Goal: Book appointment/travel/reservation

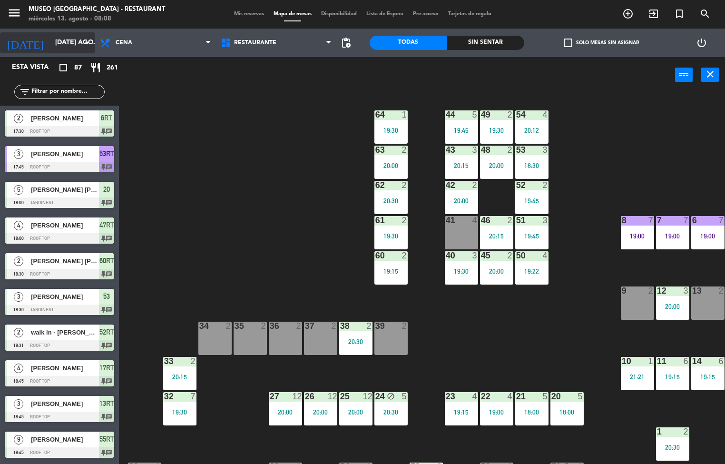
click at [69, 43] on input "[DATE] ago." at bounding box center [95, 42] width 90 height 17
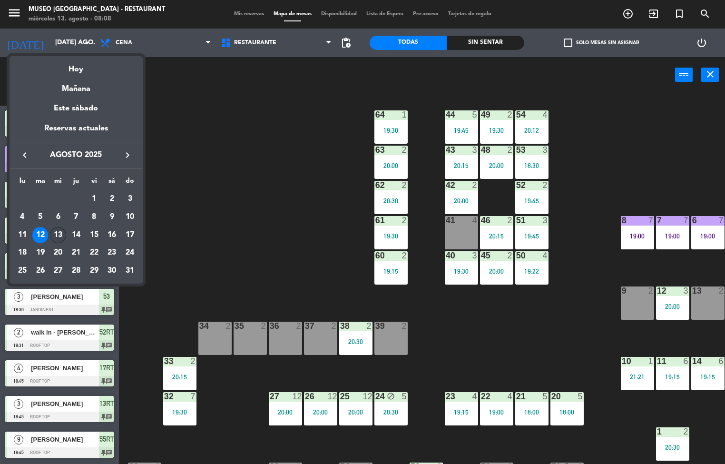
click at [58, 235] on div "13" at bounding box center [58, 235] width 16 height 16
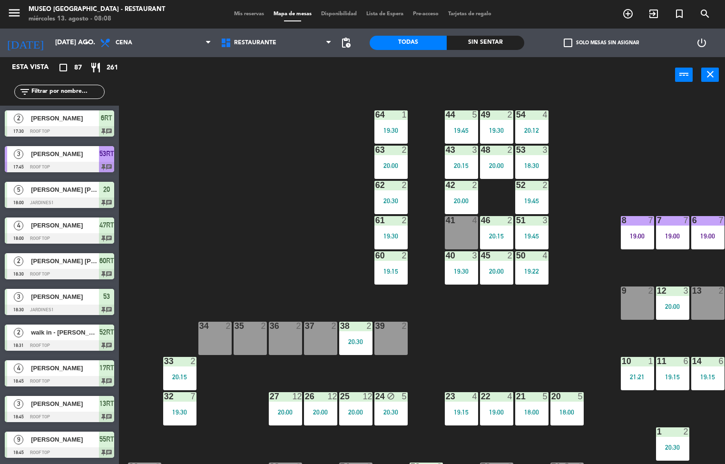
type input "mié. 13 ago."
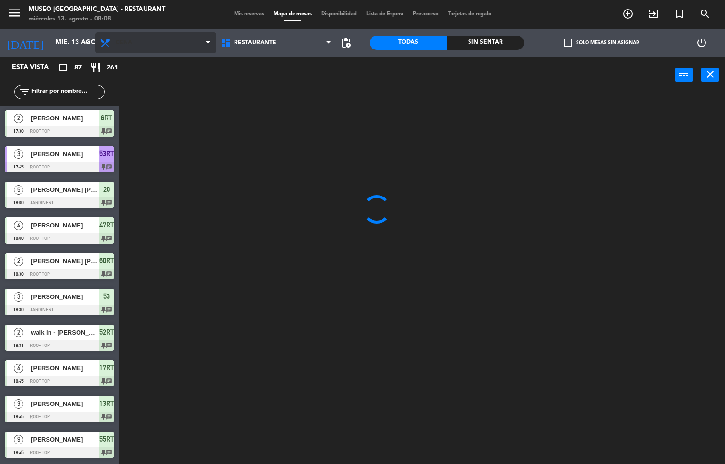
click at [124, 43] on span "Cena" at bounding box center [124, 42] width 17 height 7
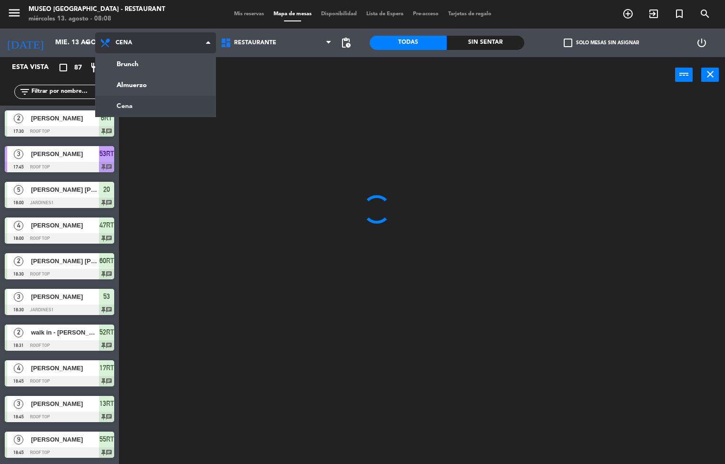
click at [148, 93] on ng-component "menu [GEOGRAPHIC_DATA] - Restaurant miércoles 13. agosto - 08:08 Mis reservas M…" at bounding box center [362, 232] width 725 height 464
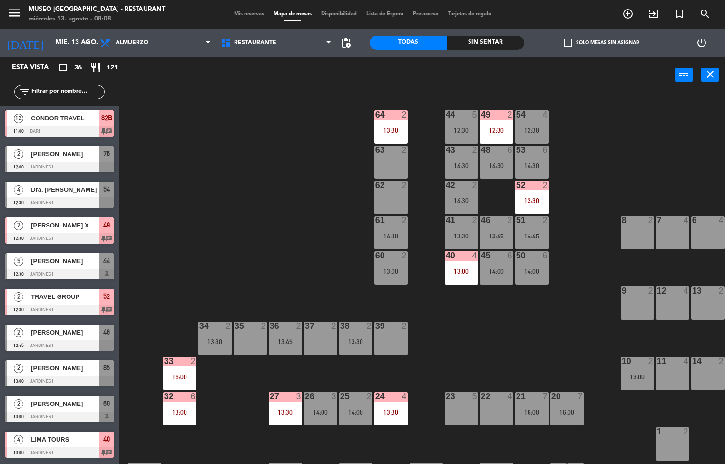
click at [556, 406] on div "20 7 16:00" at bounding box center [567, 408] width 33 height 33
click at [556, 353] on div "44 5 12:30 49 2 12:30 54 4 12:30 64 2 13:30 48 6 14:30 53 6 14:30 63 2 43 2 14:…" at bounding box center [425, 278] width 599 height 371
click at [394, 407] on div "24 4 13:30" at bounding box center [391, 408] width 33 height 33
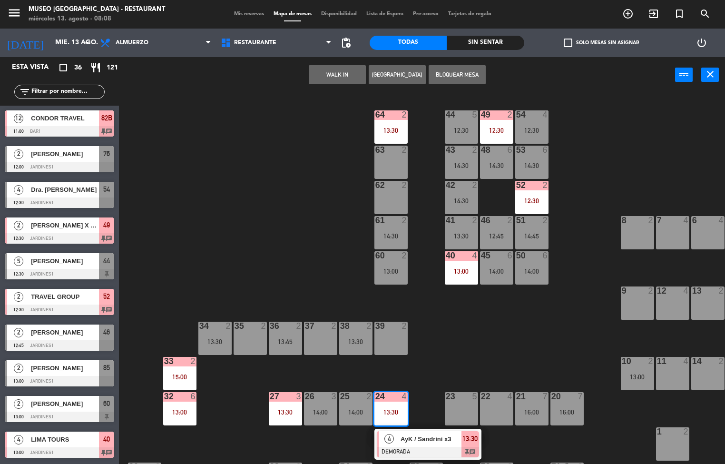
click at [441, 445] on div "AyK / Sandrini x3" at bounding box center [431, 439] width 62 height 16
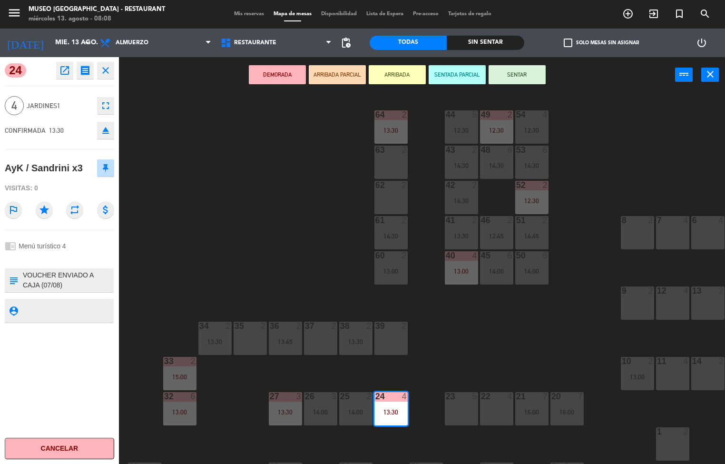
click at [516, 347] on div "44 5 12:30 49 2 12:30 54 4 12:30 64 2 13:30 48 6 14:30 53 6 14:30 63 2 43 2 14:…" at bounding box center [425, 278] width 599 height 371
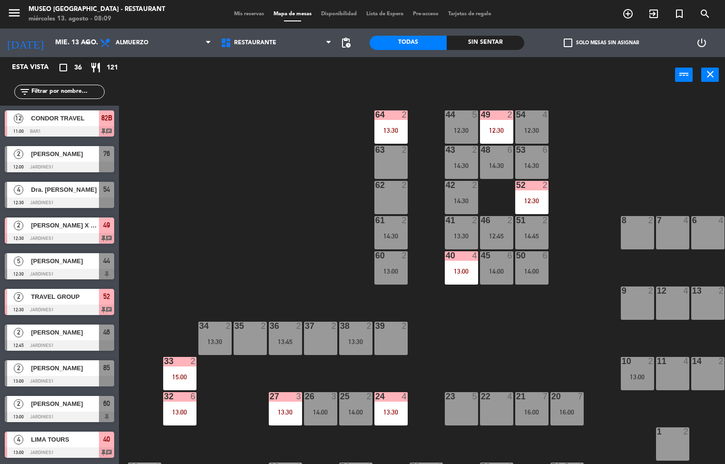
scroll to position [0, 0]
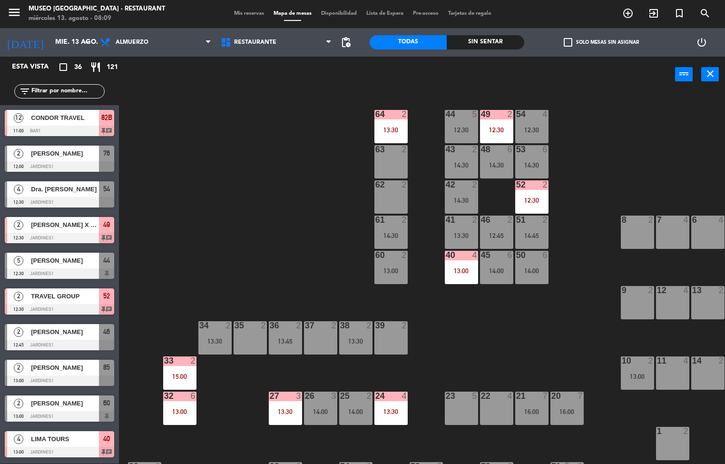
click at [278, 411] on div "13:30" at bounding box center [285, 411] width 33 height 7
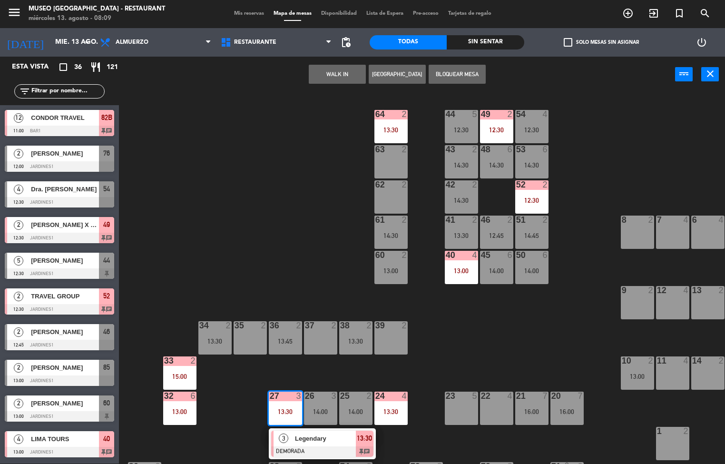
click at [337, 443] on span "Legendary" at bounding box center [325, 439] width 61 height 10
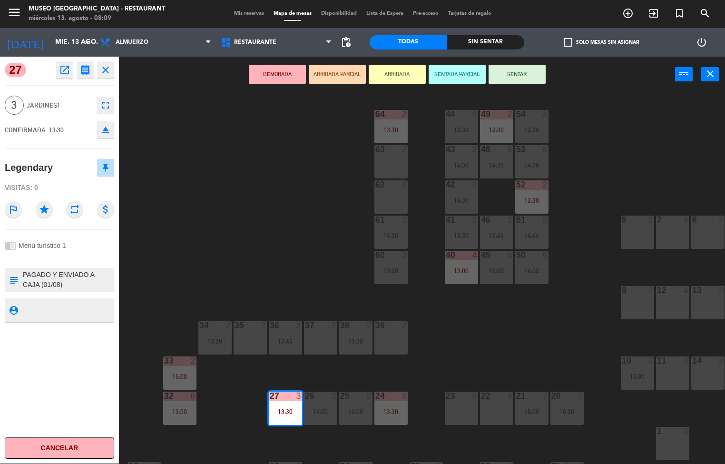
click at [513, 339] on div "44 5 12:30 49 2 12:30 54 4 12:30 64 2 13:30 48 6 14:30 53 6 14:30 63 2 43 2 14:…" at bounding box center [425, 278] width 599 height 371
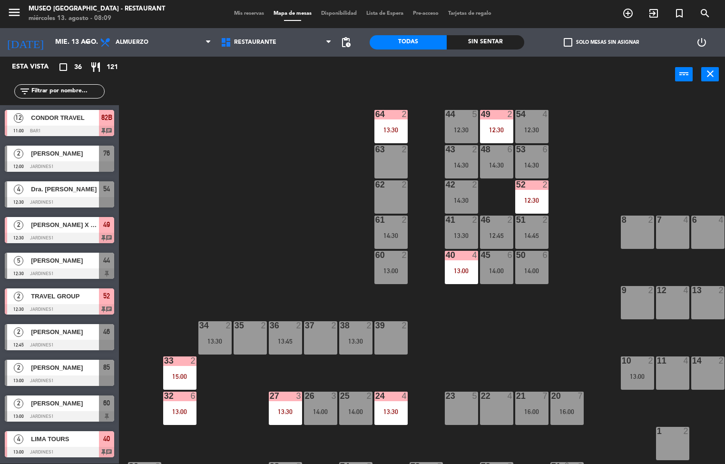
click at [174, 367] on div "33 2 15:00" at bounding box center [179, 372] width 33 height 33
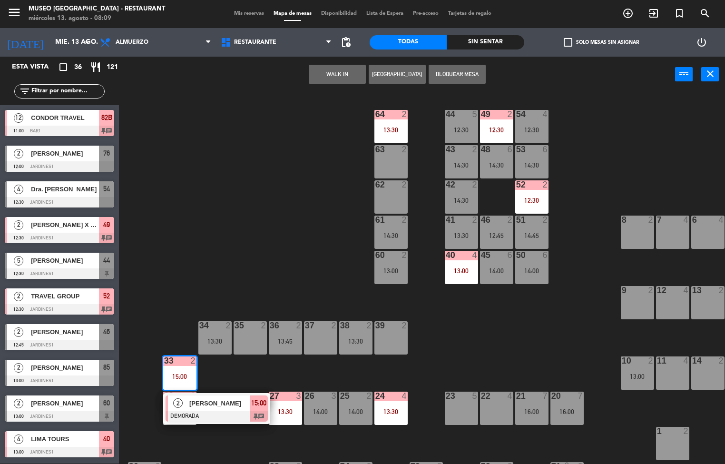
click at [223, 414] on div at bounding box center [217, 416] width 102 height 10
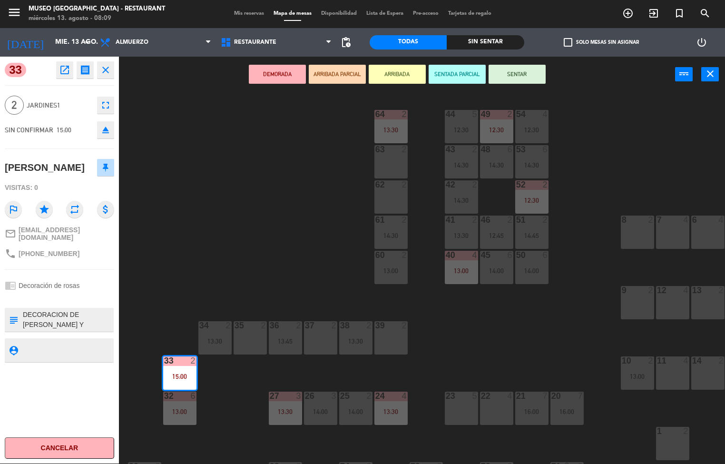
click at [541, 354] on div "44 5 12:30 49 2 12:30 54 4 12:30 64 2 13:30 48 6 14:30 53 6 14:30 63 2 43 2 14:…" at bounding box center [425, 278] width 599 height 371
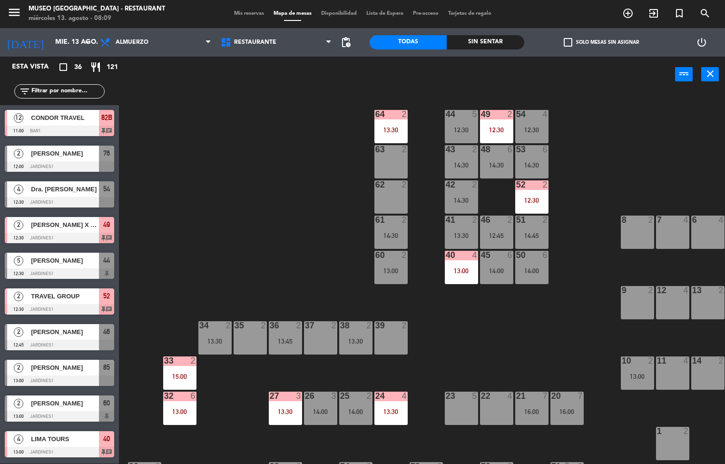
scroll to position [382, 0]
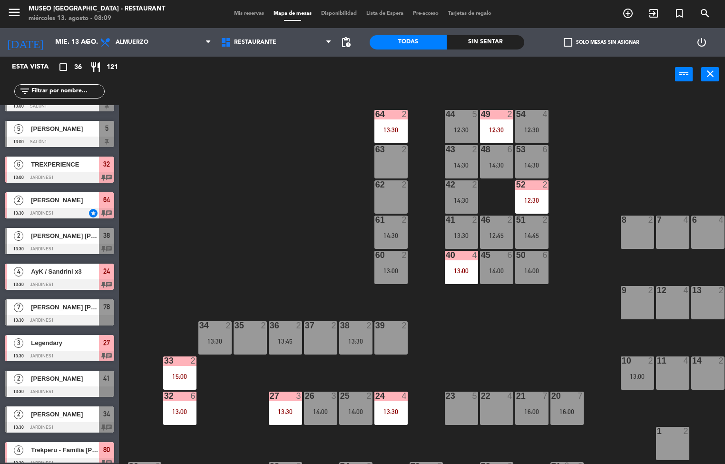
click at [186, 410] on div "13:00" at bounding box center [179, 411] width 33 height 7
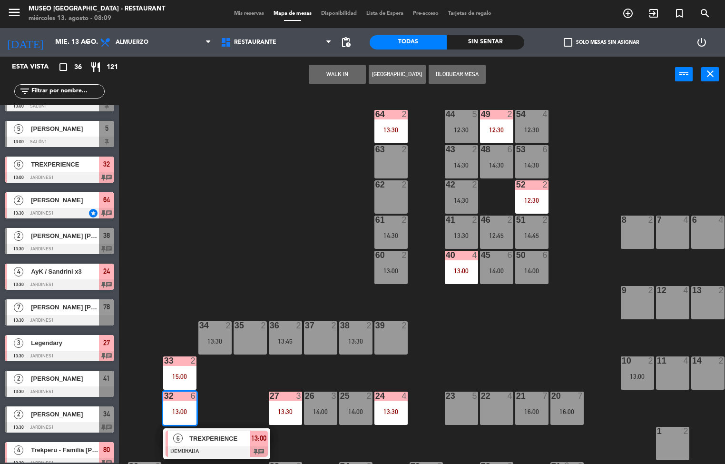
click at [226, 447] on div at bounding box center [217, 451] width 102 height 10
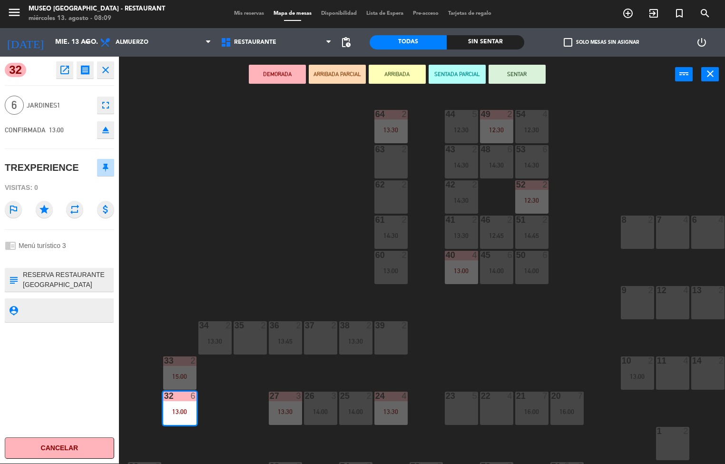
click at [560, 350] on div "44 5 12:30 49 2 12:30 54 4 12:30 64 2 13:30 48 6 14:30 53 6 14:30 63 2 43 2 14:…" at bounding box center [425, 278] width 599 height 371
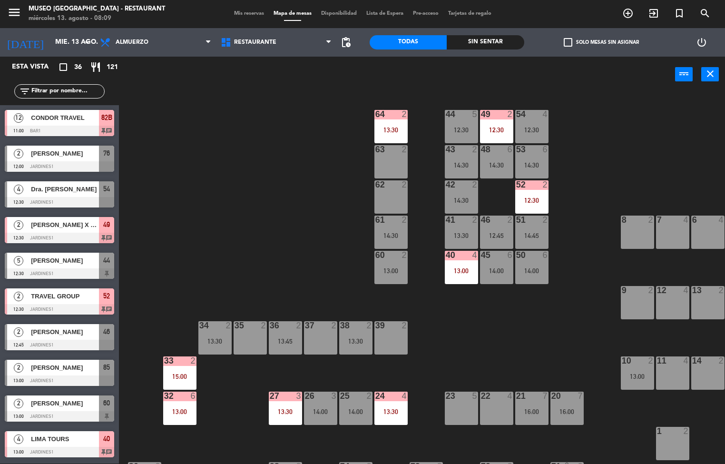
scroll to position [0, 0]
click at [494, 124] on div "49 2 12:30" at bounding box center [496, 126] width 33 height 33
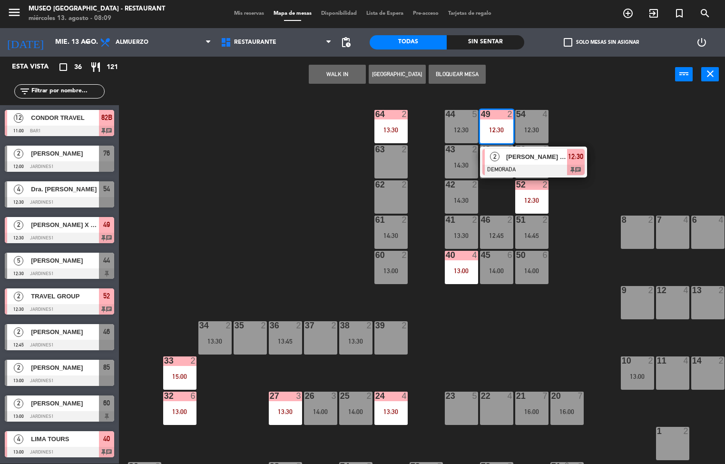
click at [556, 165] on div at bounding box center [534, 170] width 102 height 10
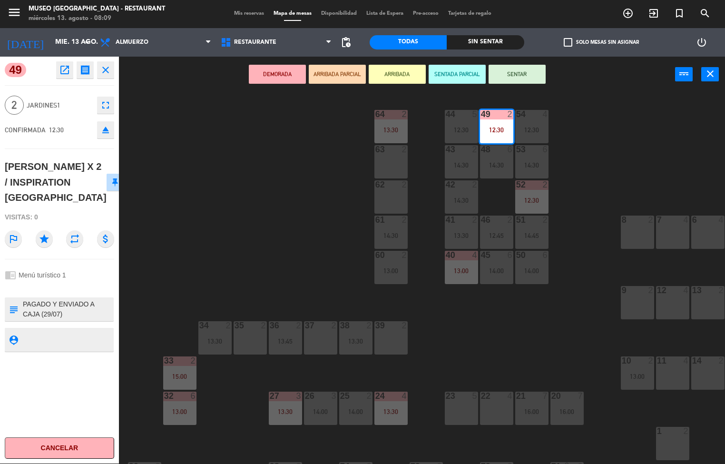
click at [578, 331] on div "44 5 12:30 49 2 12:30 54 4 12:30 64 2 13:30 48 6 14:30 53 6 14:30 63 2 43 2 14:…" at bounding box center [425, 278] width 599 height 371
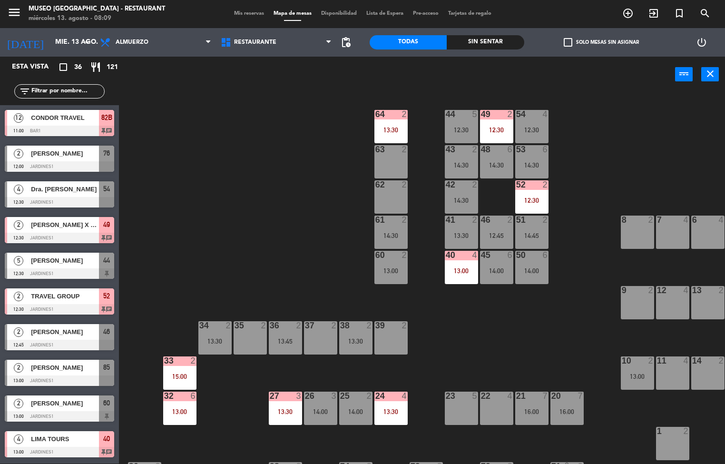
click at [537, 200] on div "12:30" at bounding box center [531, 200] width 33 height 7
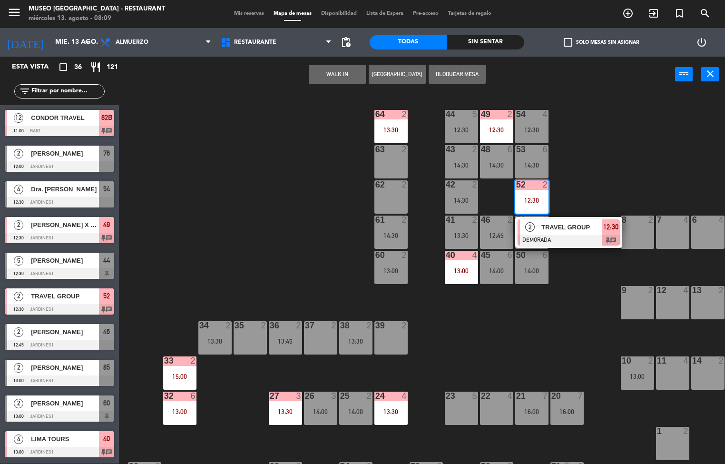
click at [564, 227] on span "TRAVEL GROUP" at bounding box center [572, 227] width 61 height 10
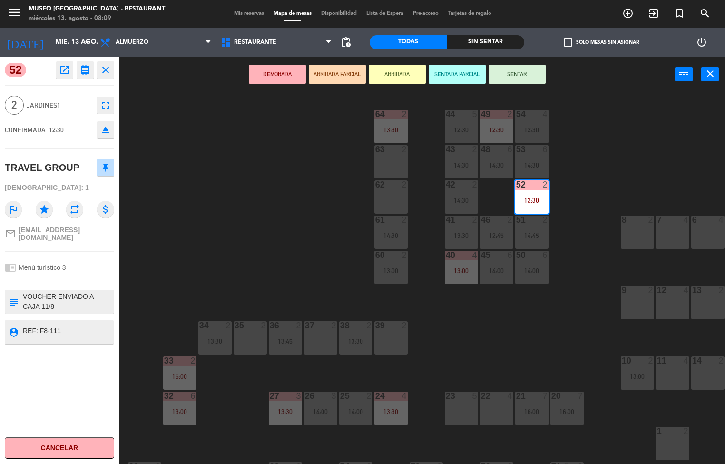
click at [557, 326] on div "44 5 12:30 49 2 12:30 54 4 12:30 64 2 13:30 48 6 14:30 53 6 14:30 63 2 43 2 14:…" at bounding box center [425, 278] width 599 height 371
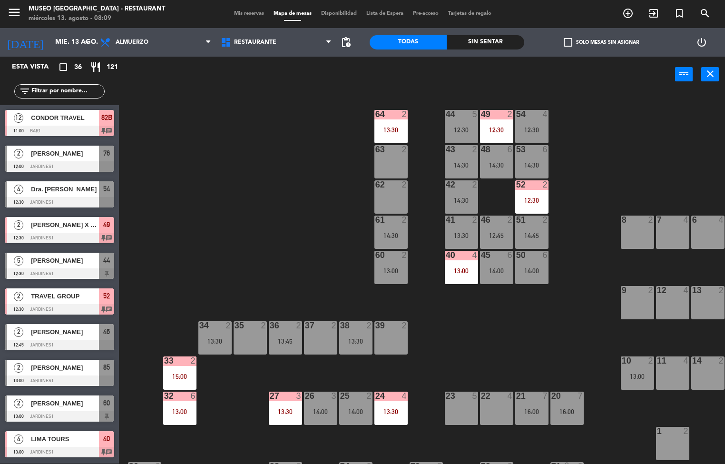
click at [455, 272] on div "13:00" at bounding box center [461, 270] width 33 height 7
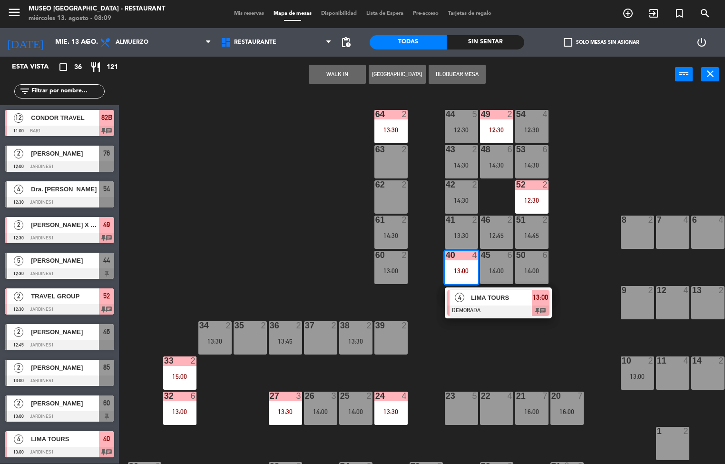
click at [503, 297] on span "LIMA TOURS" at bounding box center [501, 298] width 61 height 10
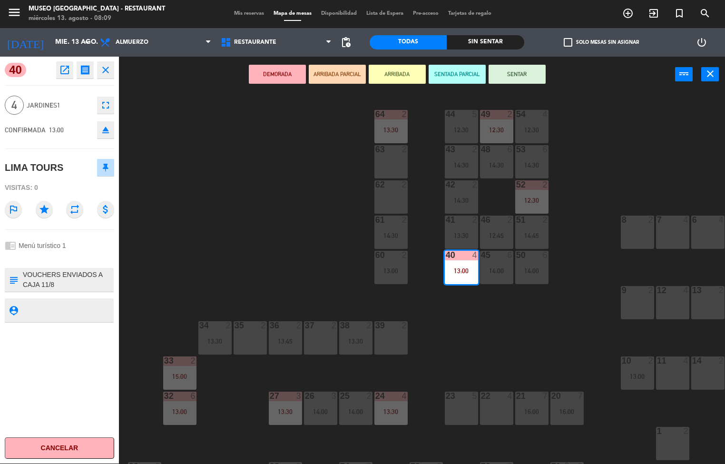
click at [537, 351] on div "44 5 12:30 49 2 12:30 54 4 12:30 64 2 13:30 48 6 14:30 53 6 14:30 63 2 43 2 14:…" at bounding box center [425, 278] width 599 height 371
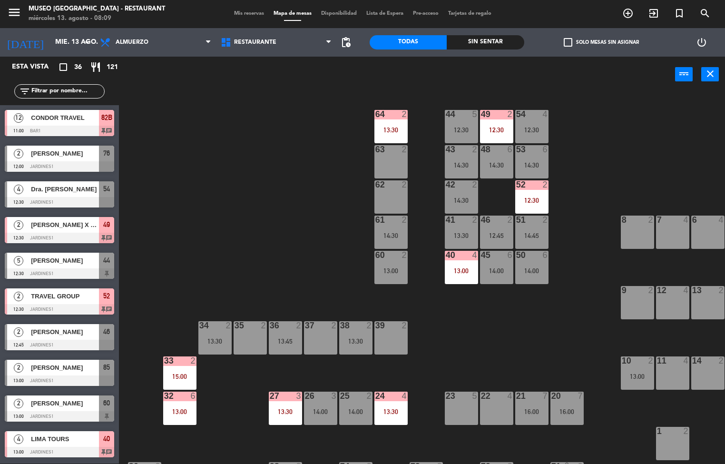
click at [394, 127] on div "13:30" at bounding box center [391, 130] width 33 height 7
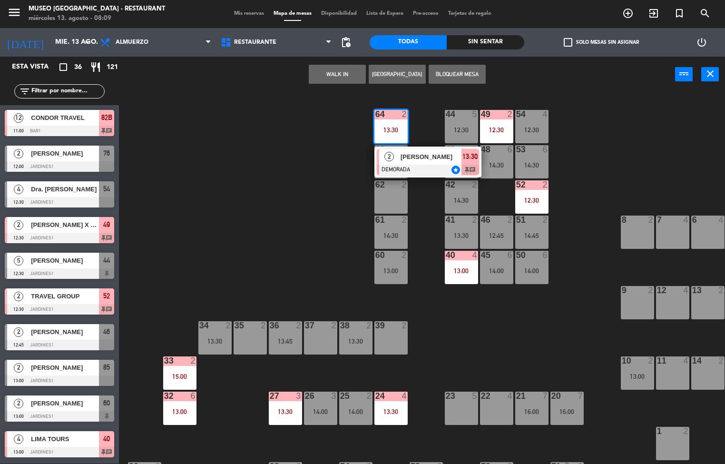
click at [433, 165] on div at bounding box center [428, 170] width 102 height 10
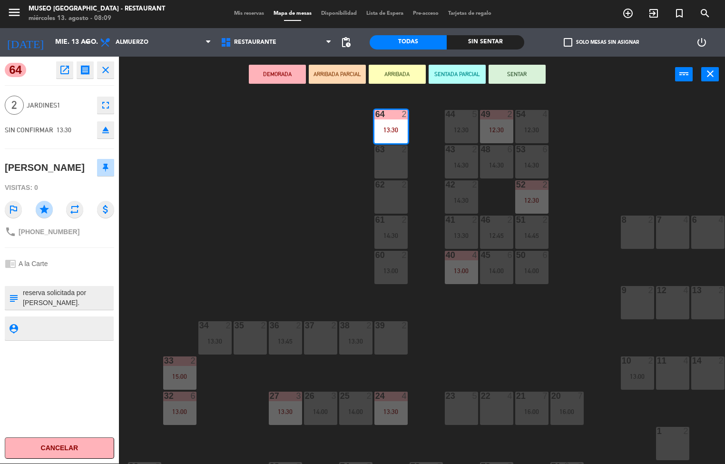
click at [537, 353] on div "44 5 12:30 49 2 12:30 54 4 12:30 64 2 13:30 48 6 14:30 53 6 14:30 63 2 43 2 14:…" at bounding box center [425, 278] width 599 height 371
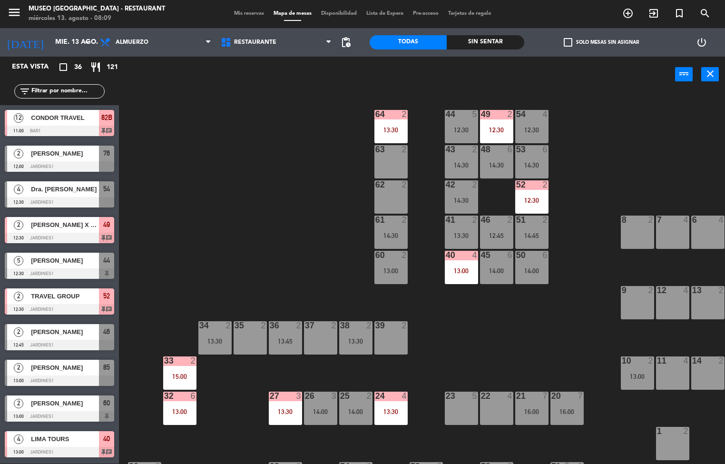
click at [534, 265] on div "50 6 14:00" at bounding box center [531, 267] width 33 height 33
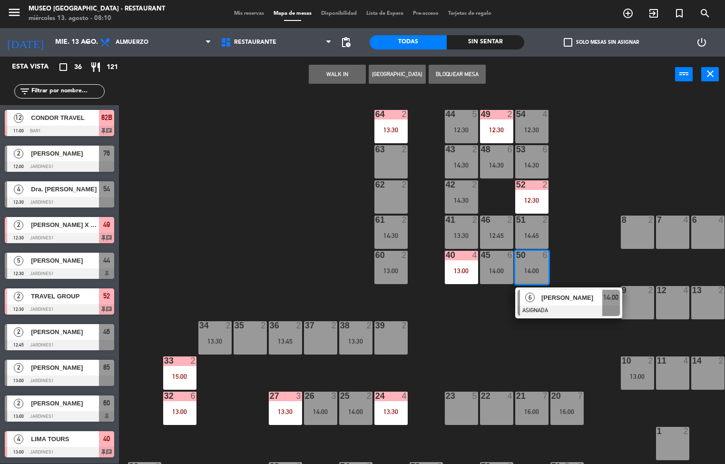
click at [562, 310] on div at bounding box center [569, 311] width 102 height 10
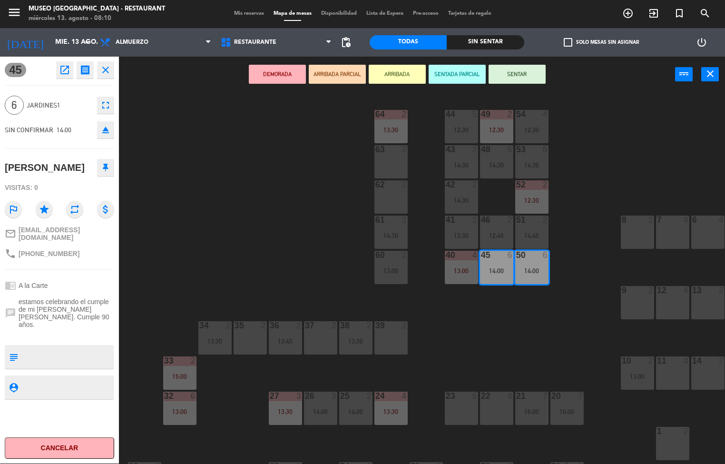
click at [533, 342] on div "44 5 12:30 49 2 12:30 54 4 12:30 64 2 13:30 48 6 14:30 53 6 14:30 63 2 43 2 14:…" at bounding box center [425, 278] width 599 height 371
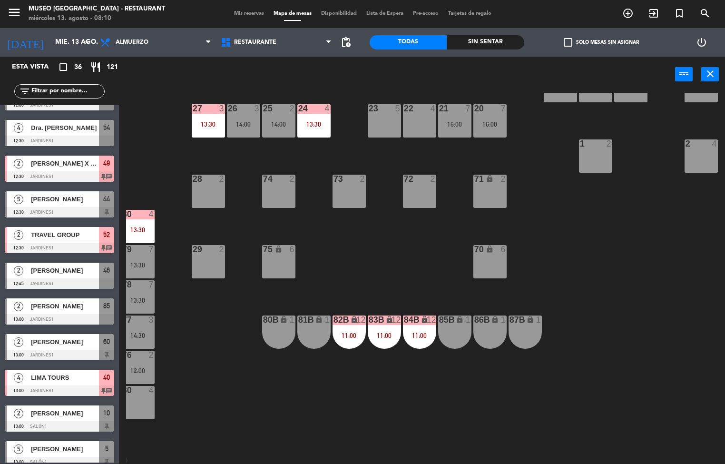
scroll to position [291, 77]
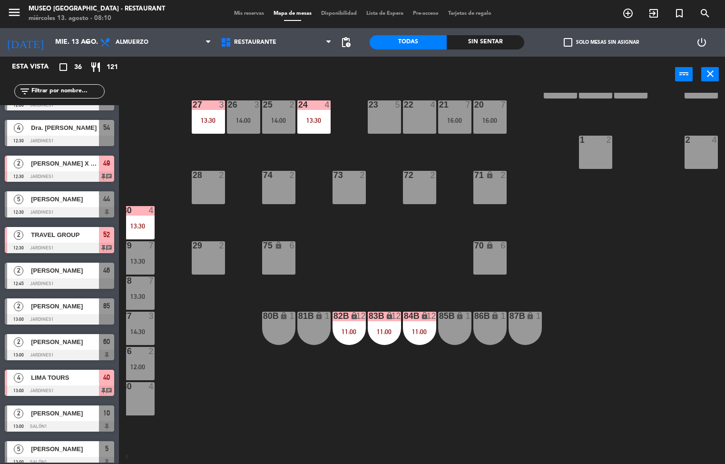
click at [420, 325] on div "84B lock 12 11:00" at bounding box center [419, 328] width 33 height 33
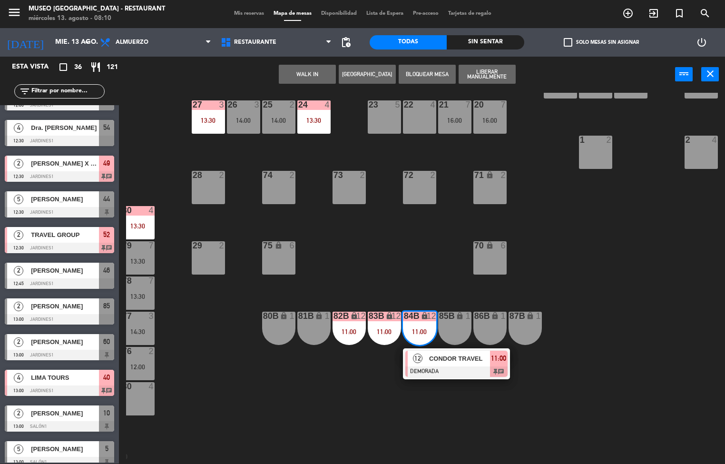
click at [451, 358] on span "CONDOR TRAVEL" at bounding box center [459, 359] width 61 height 10
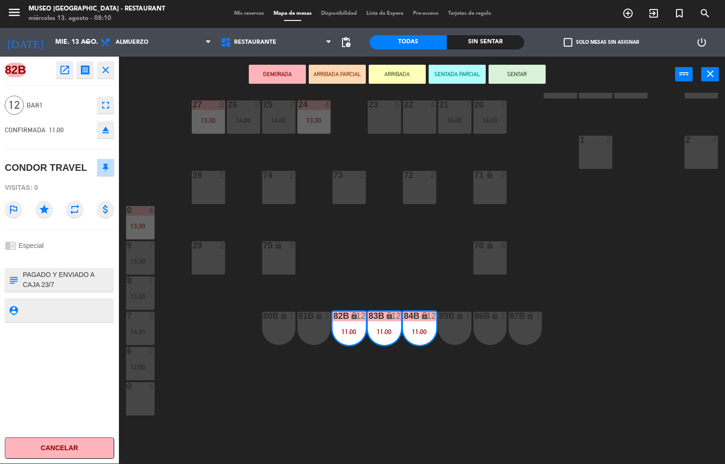
click at [64, 76] on button "open_in_new" at bounding box center [64, 69] width 17 height 17
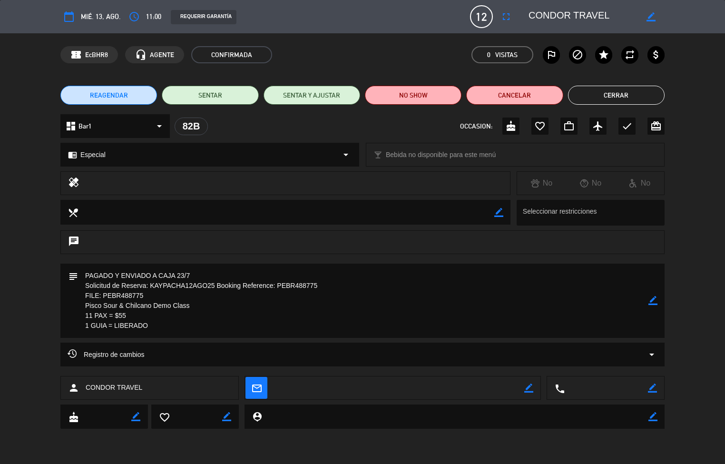
click at [648, 96] on button "Cerrar" at bounding box center [616, 95] width 97 height 19
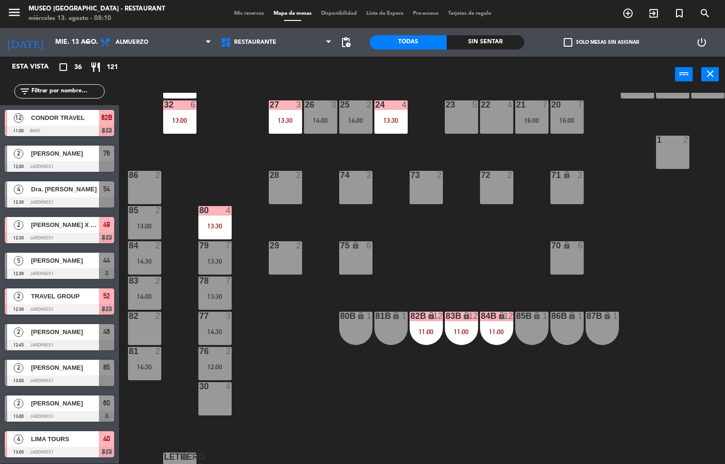
scroll to position [291, 0]
click at [211, 218] on div "80 4 13:30" at bounding box center [214, 222] width 33 height 33
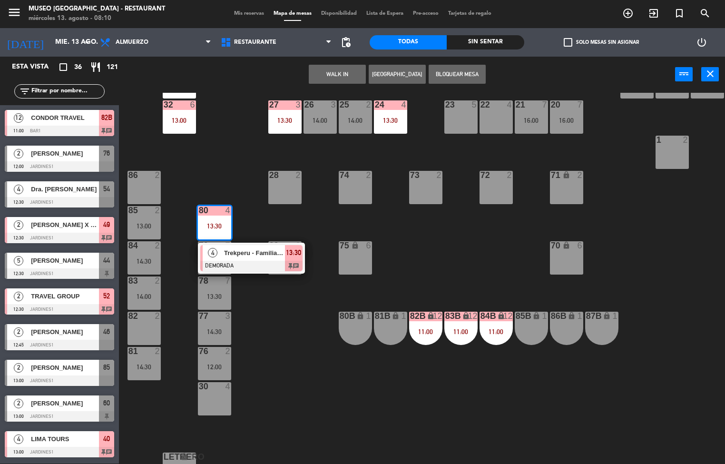
scroll to position [291, 3]
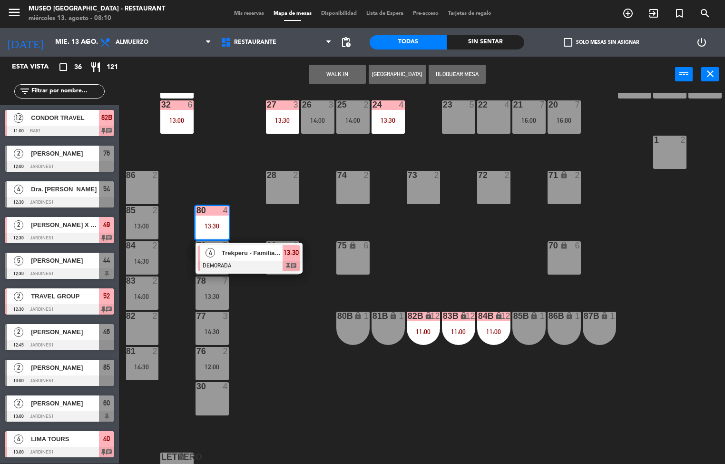
click at [250, 257] on span "Trekperu - Familia [PERSON_NAME]" at bounding box center [252, 253] width 61 height 10
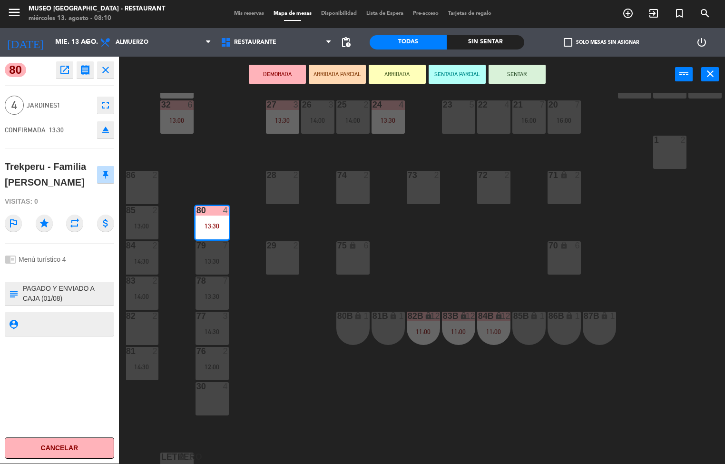
click at [659, 297] on div "44 5 12:30 49 2 12:30 54 4 12:30 64 2 13:30 48 6 14:30 53 6 14:30 63 2 43 2 14:…" at bounding box center [425, 278] width 599 height 371
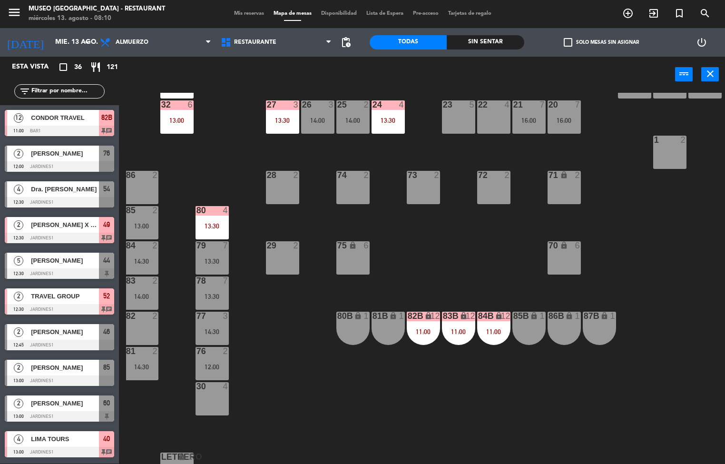
scroll to position [0, 0]
click at [316, 391] on div "44 5 12:30 49 2 12:30 54 4 12:30 64 2 13:30 48 6 14:30 53 6 14:30 63 2 43 2 14:…" at bounding box center [425, 278] width 599 height 371
